Goal: Task Accomplishment & Management: Manage account settings

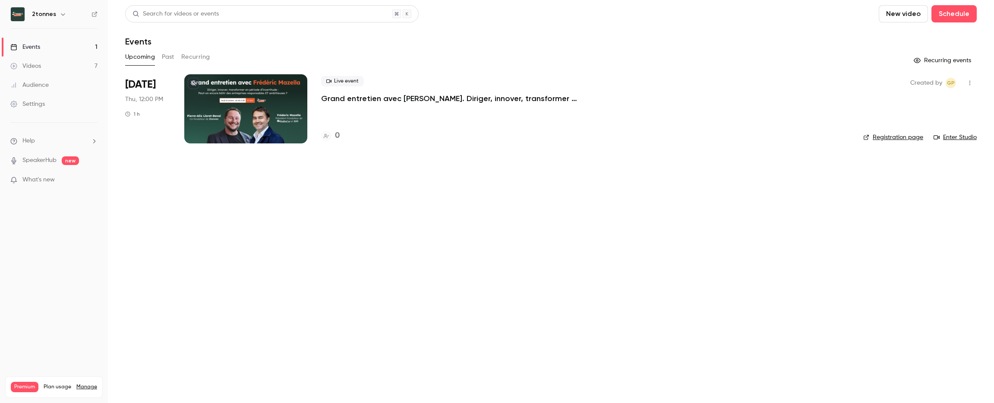
click at [275, 108] on div at bounding box center [245, 108] width 123 height 69
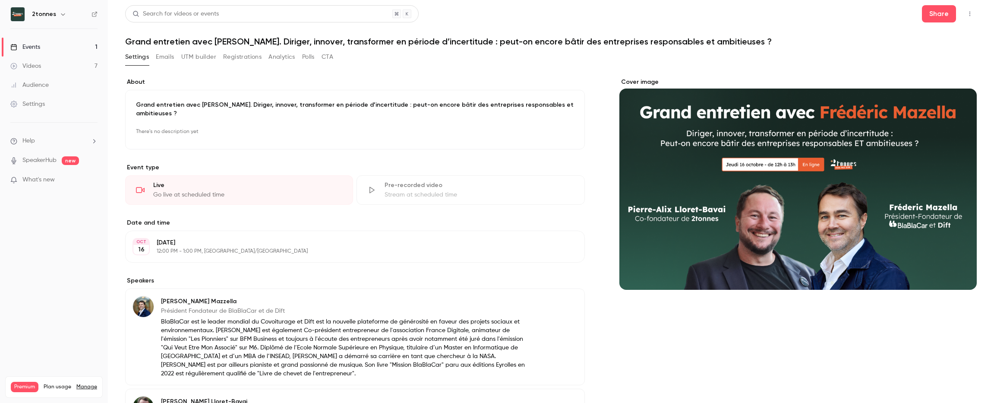
click at [165, 54] on button "Emails" at bounding box center [165, 57] width 18 height 14
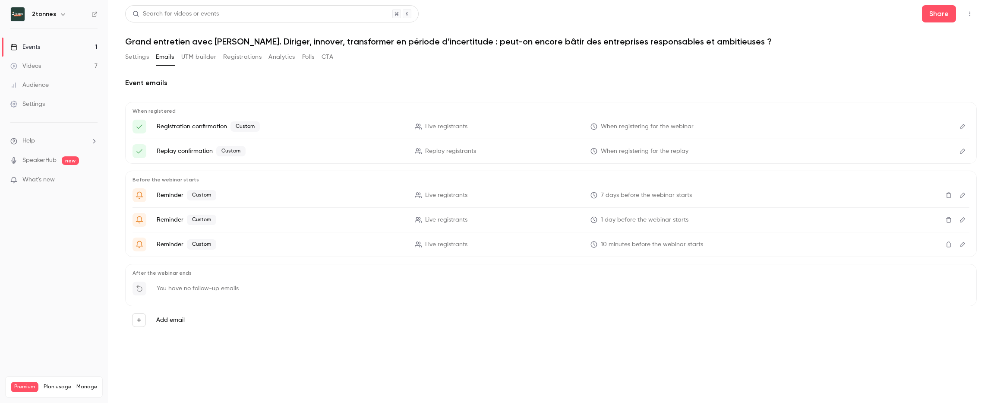
click at [191, 58] on button "UTM builder" at bounding box center [198, 57] width 35 height 14
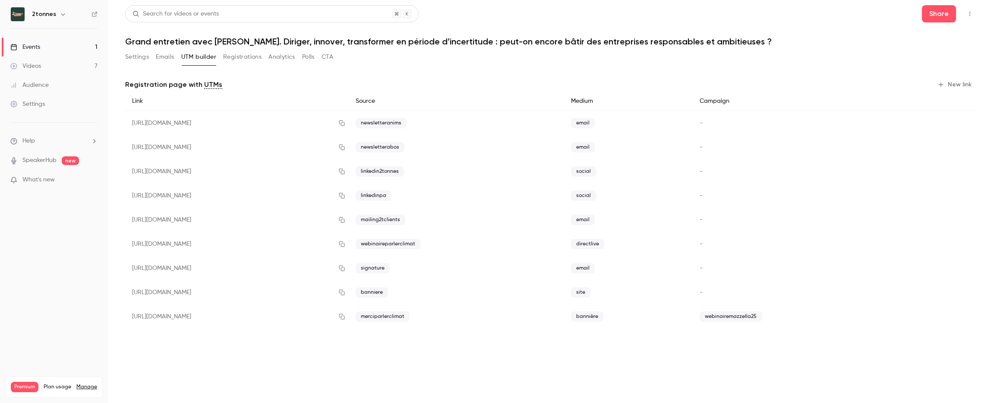
click at [751, 314] on span "webinairemazzella25" at bounding box center [730, 316] width 62 height 10
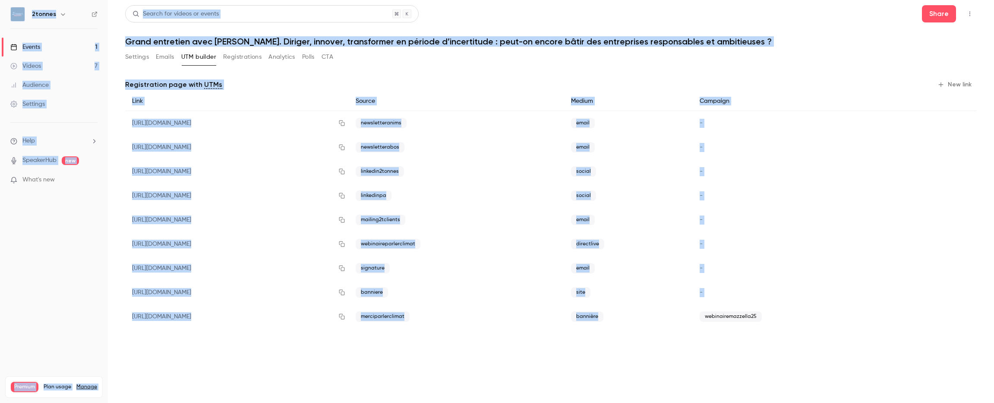
click at [751, 314] on span "webinairemazzella25" at bounding box center [730, 316] width 62 height 10
copy span "webinairemazzella25"
click at [603, 387] on main "Search for videos or events Share Grand entretien avec [PERSON_NAME]. Diriger, …" at bounding box center [551, 201] width 886 height 403
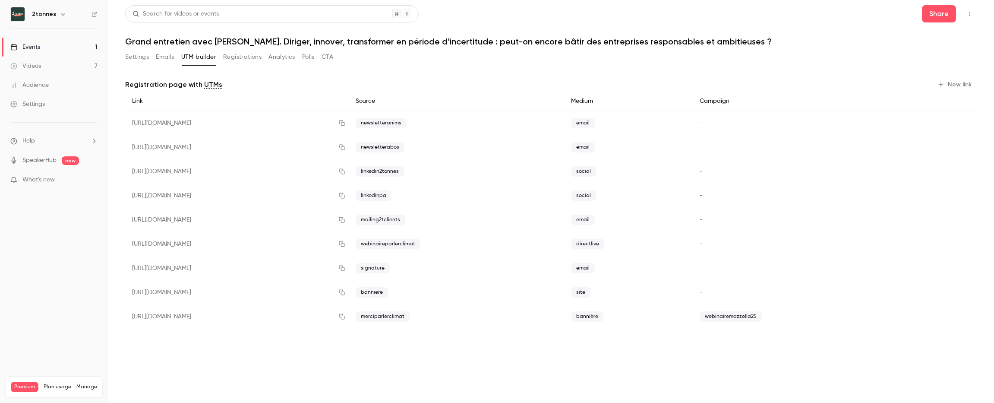
click at [19, 85] on div "Audience" at bounding box center [29, 85] width 38 height 9
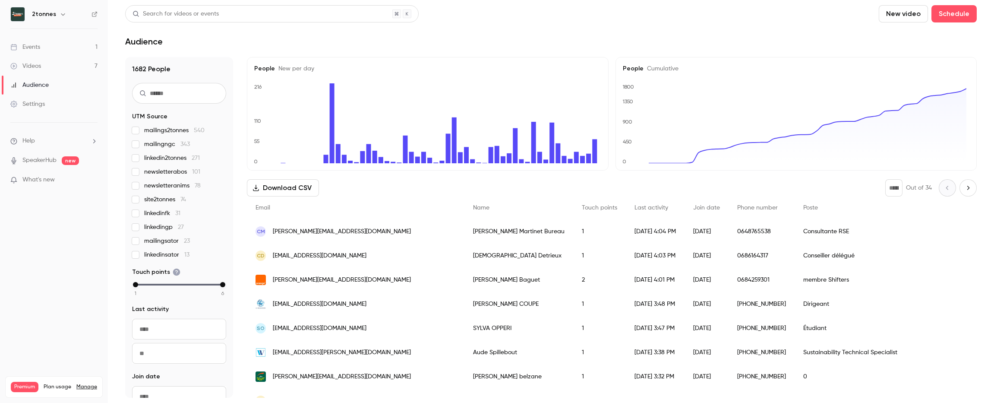
click at [47, 49] on link "Events 1" at bounding box center [54, 47] width 108 height 19
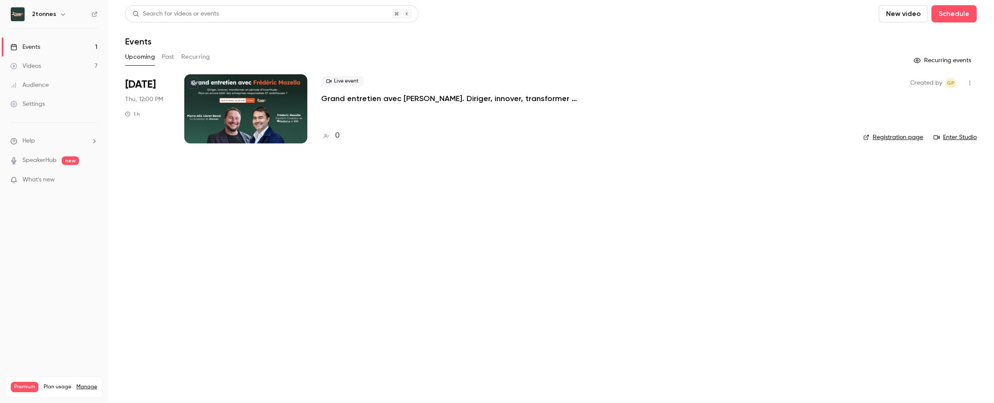
click at [233, 87] on div at bounding box center [245, 108] width 123 height 69
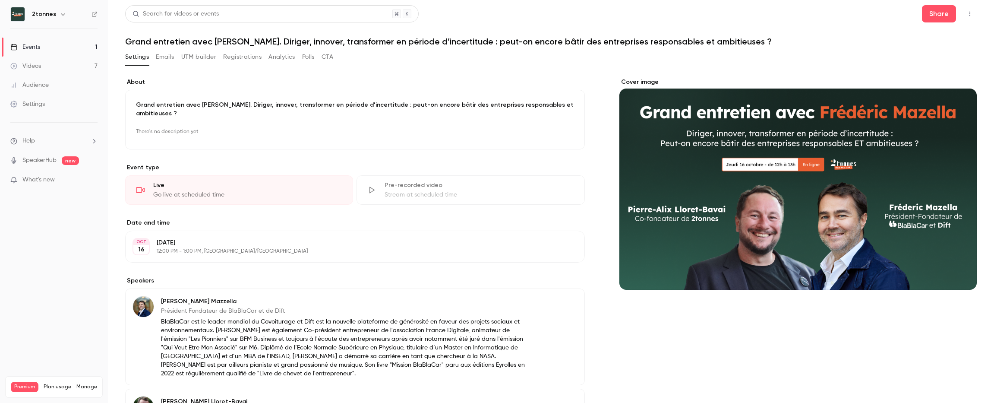
click at [198, 58] on button "UTM builder" at bounding box center [198, 57] width 35 height 14
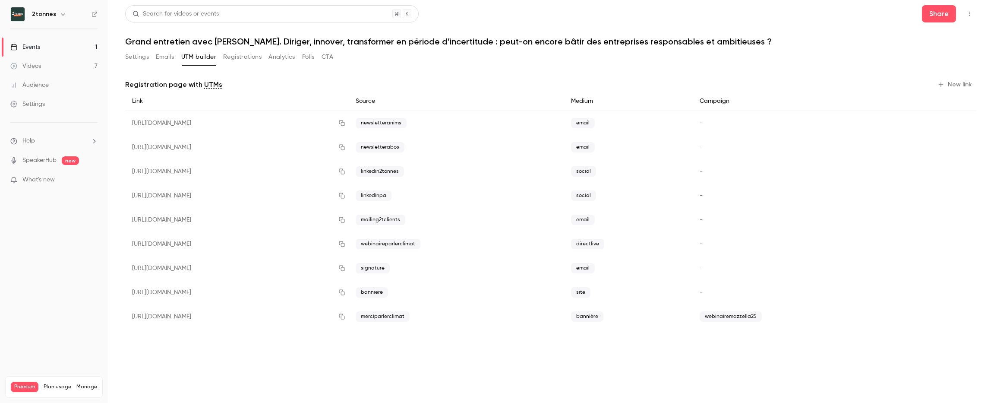
click at [299, 58] on div "Settings Emails UTM builder Registrations Analytics Polls CTA" at bounding box center [229, 57] width 208 height 14
click at [306, 58] on button "Polls" at bounding box center [308, 57] width 13 height 14
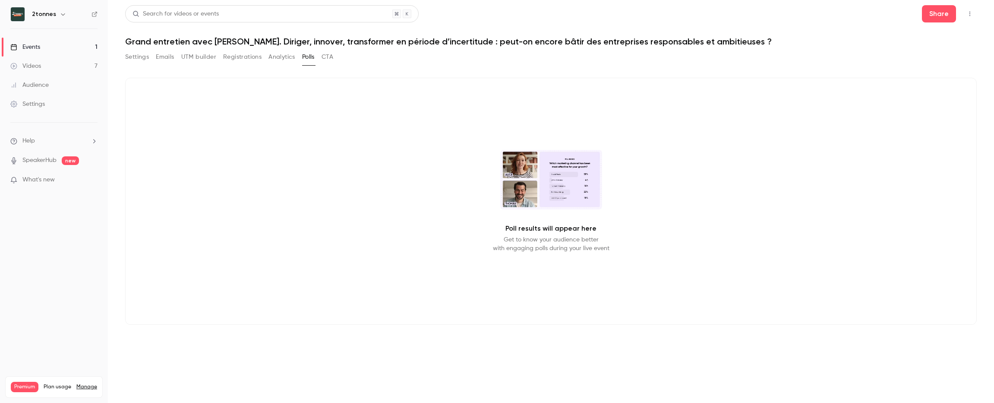
click at [328, 59] on button "CTA" at bounding box center [327, 57] width 12 height 14
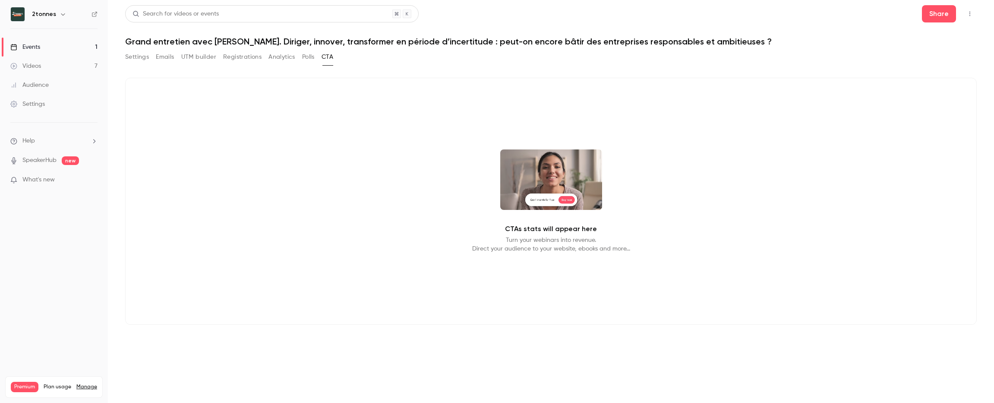
click at [163, 60] on button "Emails" at bounding box center [165, 57] width 18 height 14
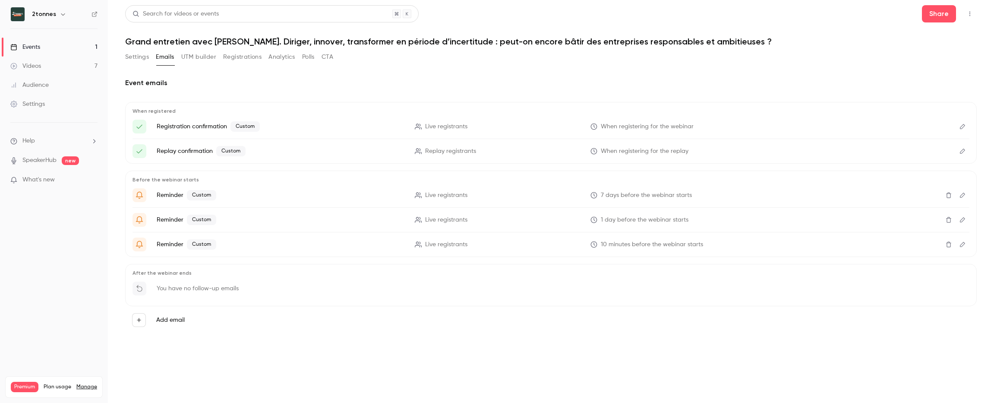
click at [970, 15] on icon "button" at bounding box center [969, 14] width 7 height 6
click at [968, 14] on div at bounding box center [497, 201] width 994 height 403
click at [463, 80] on h2 "Event emails" at bounding box center [550, 83] width 851 height 10
click at [966, 7] on button "button" at bounding box center [970, 14] width 14 height 14
click at [535, 62] on div at bounding box center [497, 201] width 994 height 403
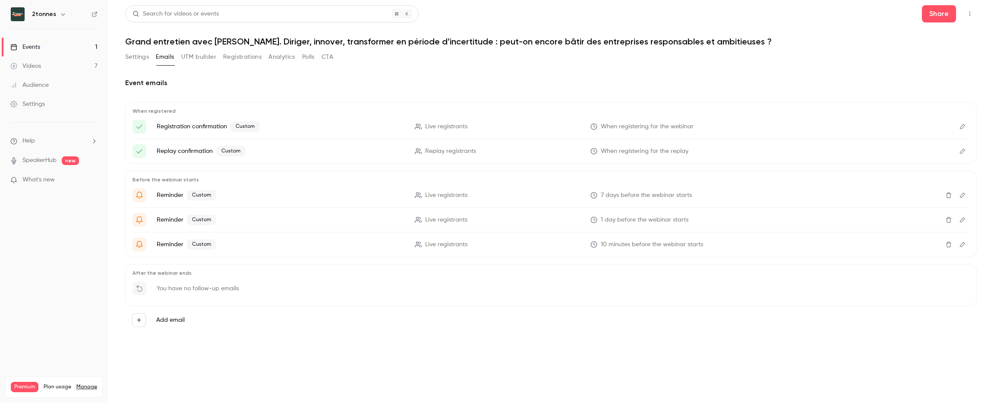
click at [126, 52] on button "Settings" at bounding box center [137, 57] width 24 height 14
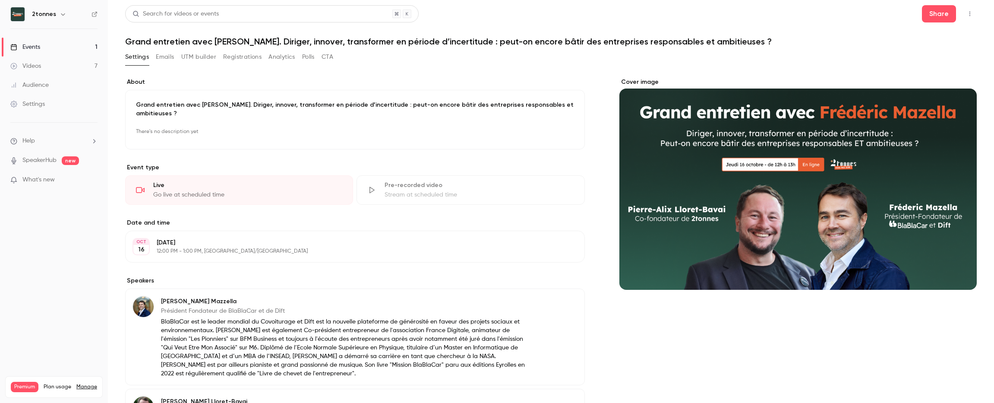
click at [235, 65] on div "Settings Emails UTM builder Registrations Analytics Polls CTA" at bounding box center [229, 58] width 208 height 17
click at [238, 57] on button "Registrations" at bounding box center [242, 57] width 38 height 14
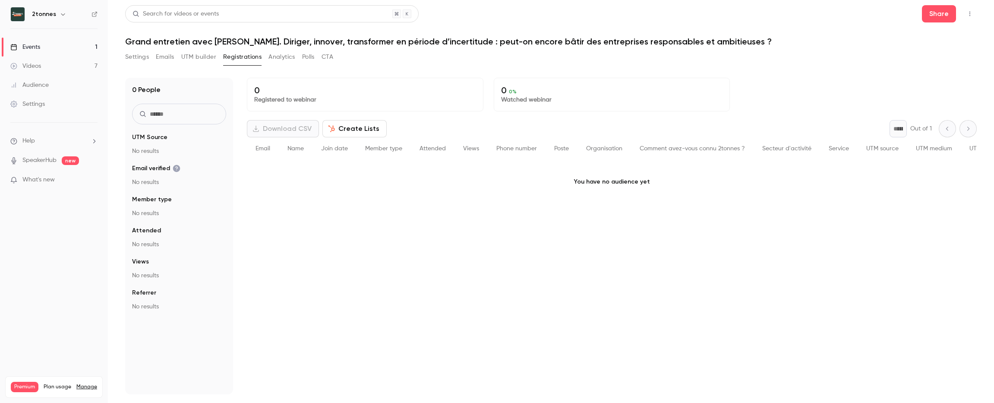
click at [349, 130] on button "Create Lists" at bounding box center [354, 128] width 64 height 17
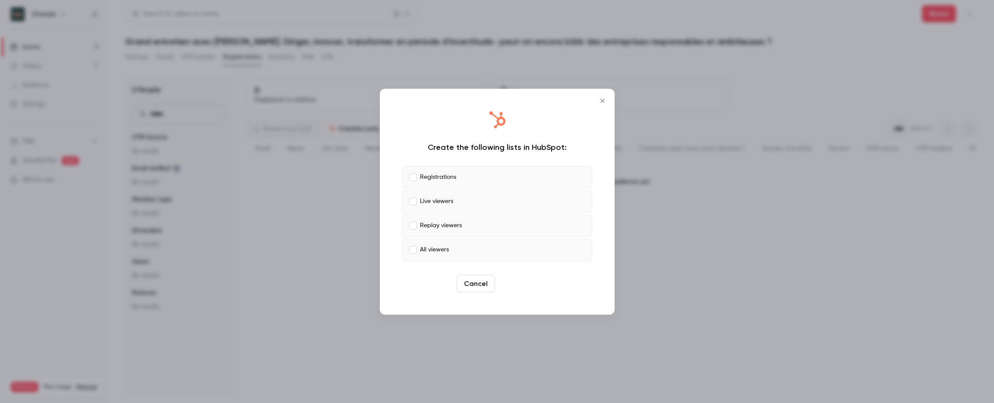
click at [512, 281] on button "Create" at bounding box center [517, 282] width 39 height 17
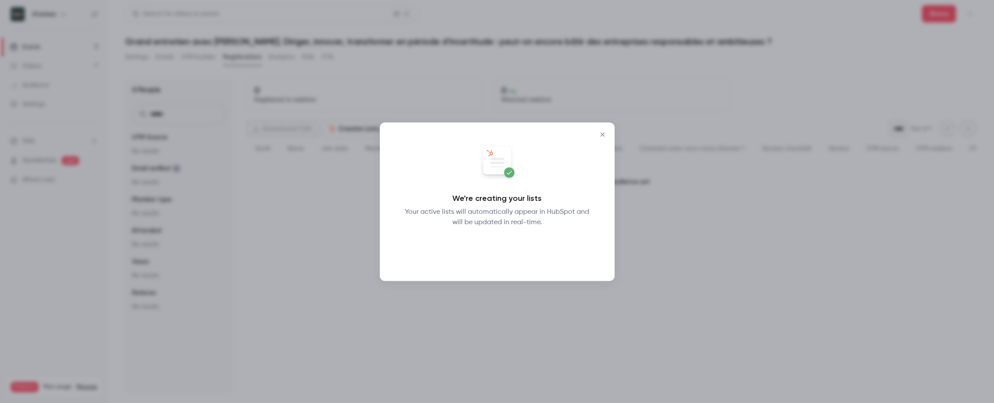
click at [500, 245] on button "Okay" at bounding box center [496, 249] width 31 height 17
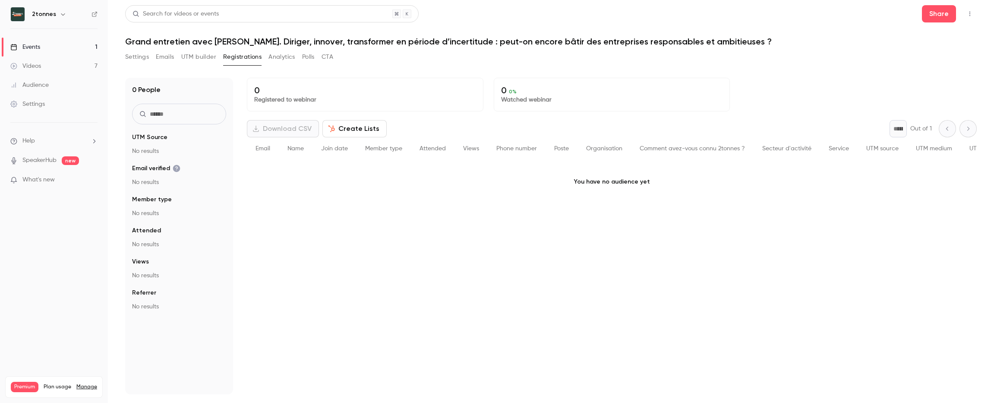
click at [42, 102] on div "Settings" at bounding box center [27, 104] width 35 height 9
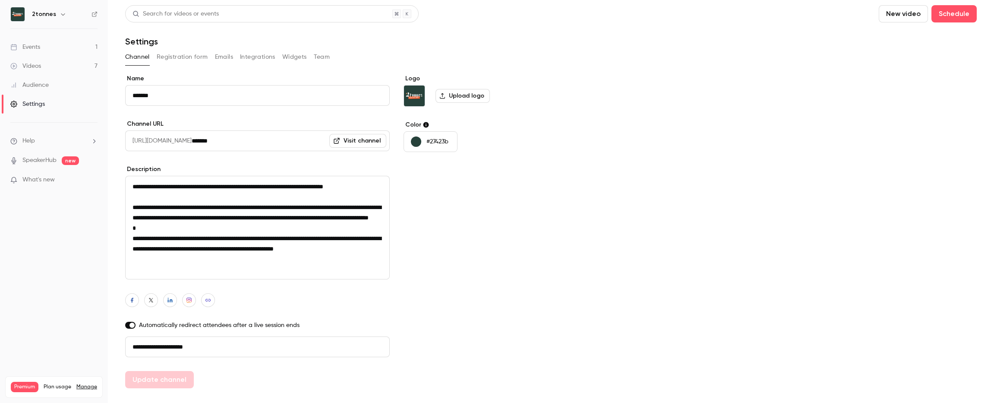
click at [183, 55] on button "Registration form" at bounding box center [182, 57] width 51 height 14
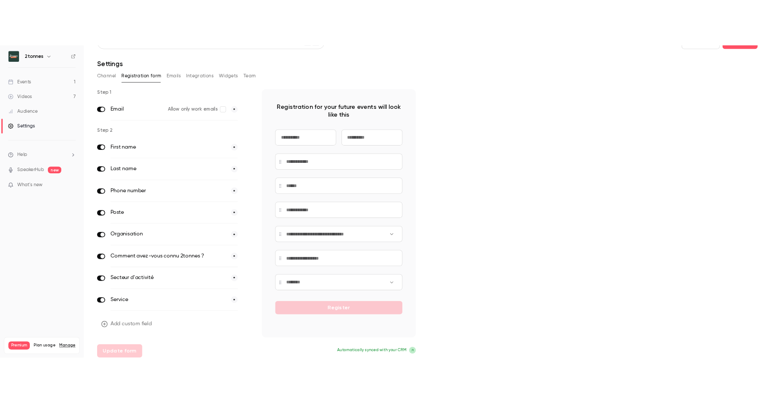
scroll to position [22, 0]
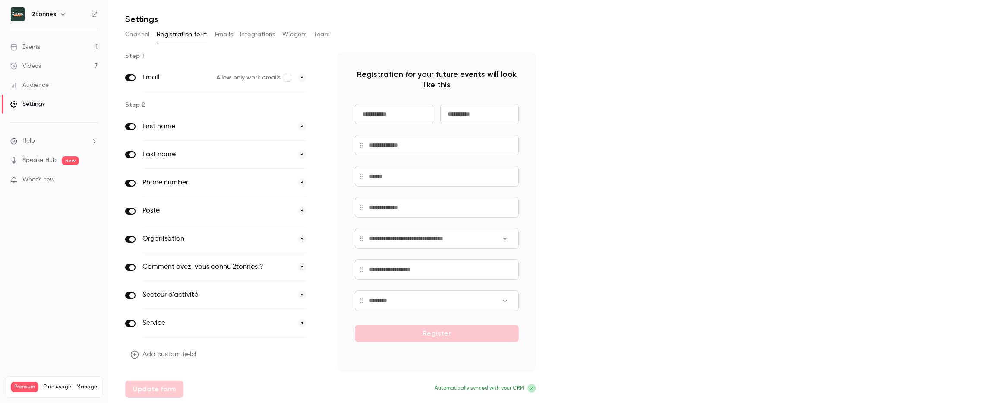
click at [165, 128] on label "First name" at bounding box center [216, 126] width 148 height 10
click at [531, 388] on icon at bounding box center [531, 387] width 5 height 5
click at [448, 385] on span "Automatically synced with your CRM" at bounding box center [478, 388] width 89 height 8
click at [319, 267] on icon "button" at bounding box center [318, 267] width 4 height 4
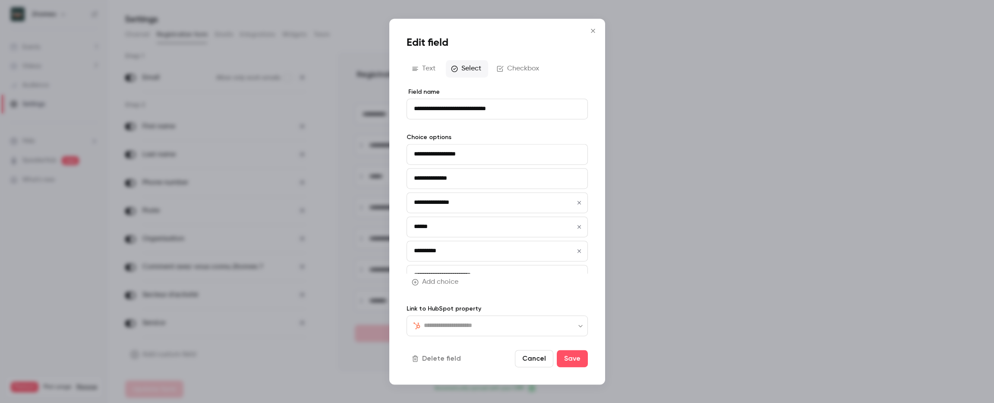
type input "**********"
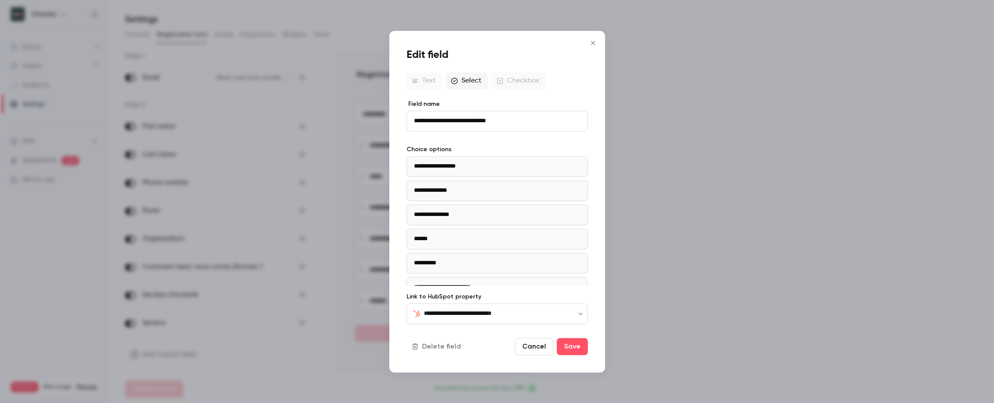
click at [595, 44] on icon "Close" at bounding box center [593, 42] width 10 height 7
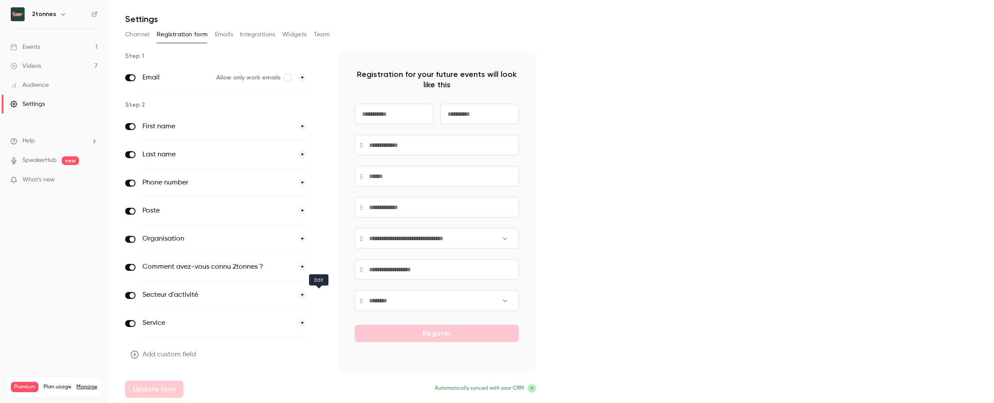
click at [316, 295] on icon "button" at bounding box center [318, 295] width 5 height 5
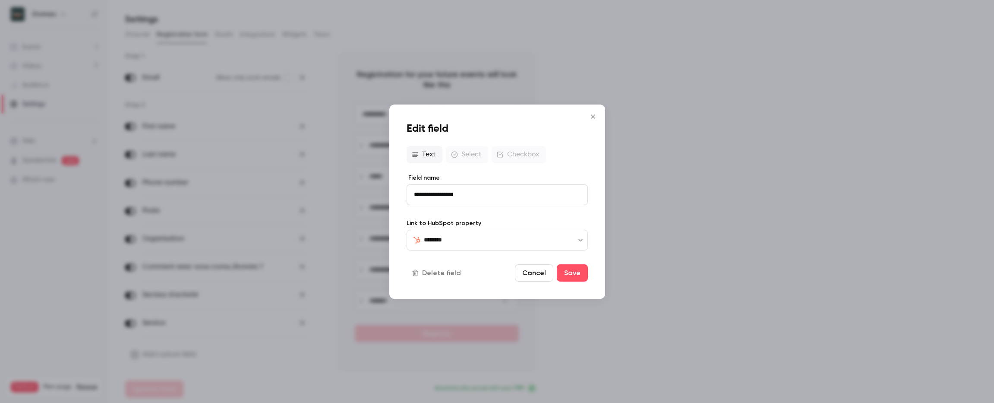
click at [595, 121] on button "Close" at bounding box center [592, 115] width 17 height 17
